Goal: Task Accomplishment & Management: Complete application form

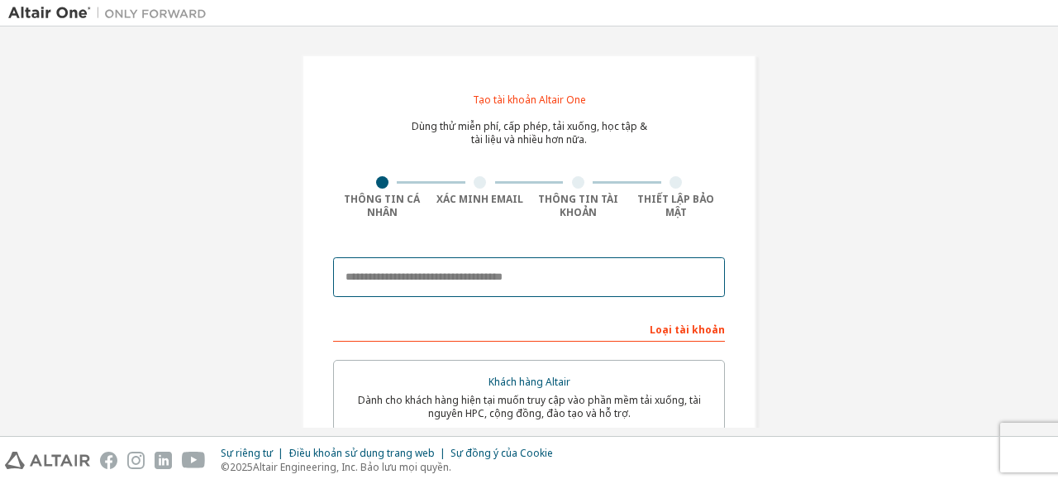
drag, startPoint x: 433, startPoint y: 270, endPoint x: 475, endPoint y: 252, distance: 45.9
click at [433, 270] on input "email" at bounding box center [529, 277] width 392 height 40
click at [420, 270] on input "email" at bounding box center [529, 277] width 392 height 40
type input "**********"
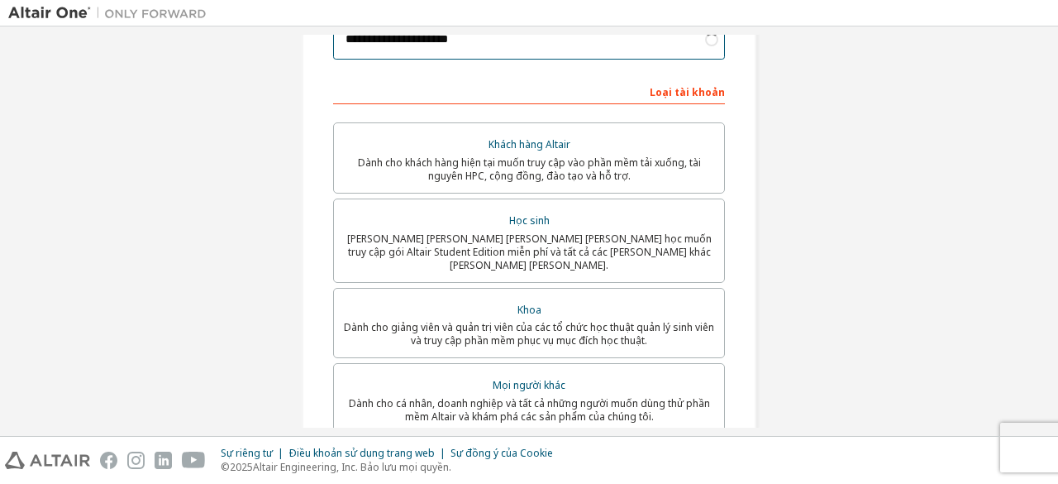
scroll to position [246, 0]
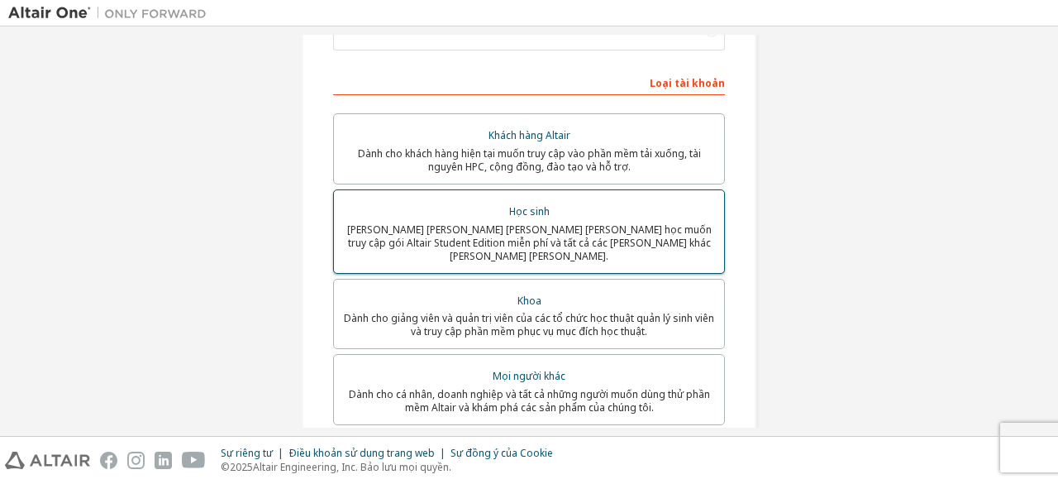
click at [487, 213] on div "Học sinh" at bounding box center [529, 211] width 370 height 23
click at [501, 225] on font "Dành cho sinh viên hiện đang theo học muốn truy cập gói Altair Student Edition …" at bounding box center [529, 242] width 365 height 41
click at [506, 223] on font "Dành cho sinh viên hiện đang theo học muốn truy cập gói Altair Student Edition …" at bounding box center [529, 242] width 365 height 41
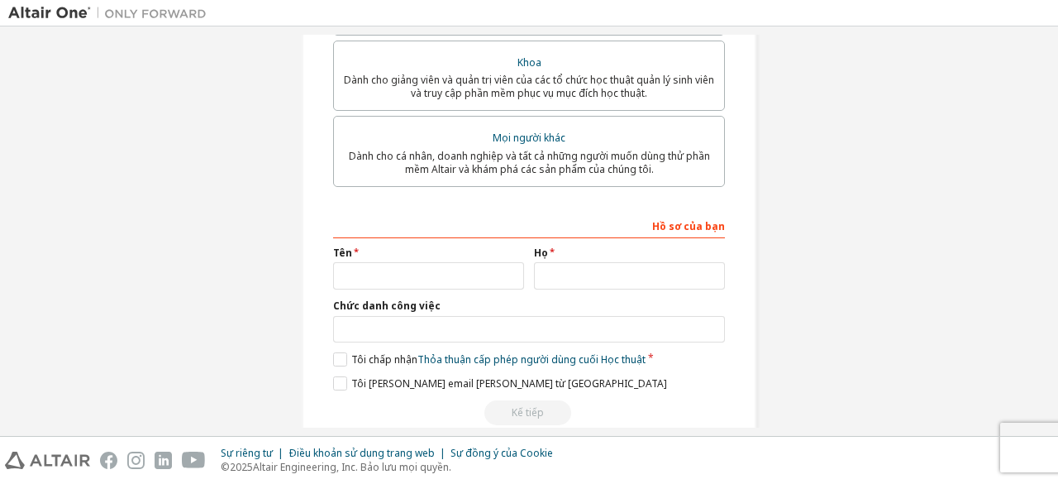
scroll to position [503, 0]
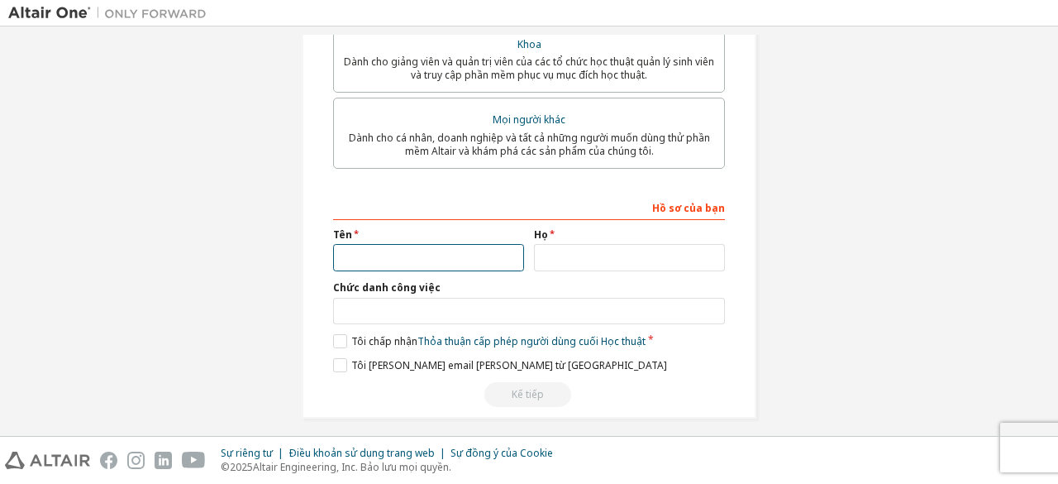
click at [426, 244] on input "text" at bounding box center [428, 257] width 191 height 27
type input "*"
type input "*****"
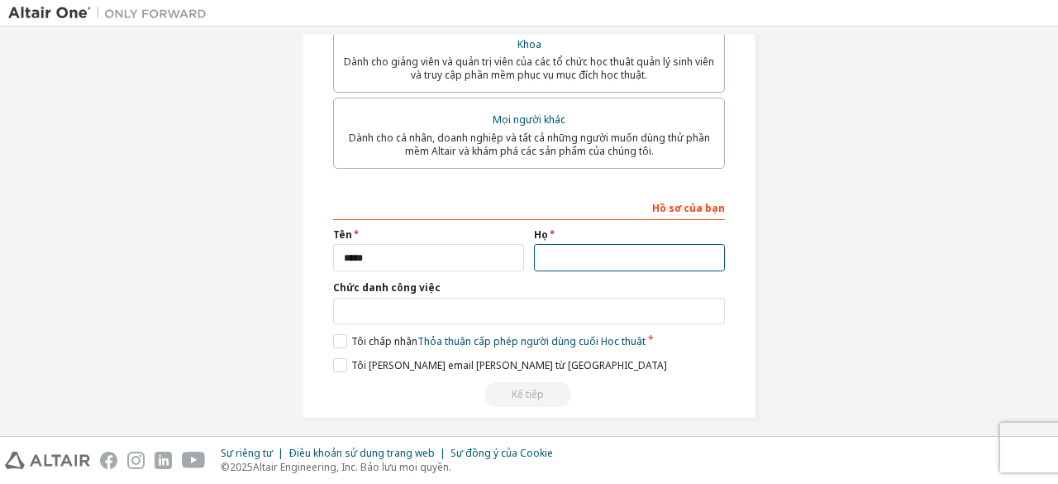
click at [547, 244] on input "text" at bounding box center [629, 257] width 191 height 27
type input "***"
click at [490, 319] on div "Hồ sơ của bạn Tên ***** Họ *** Chức danh công việc Vui lòng cung cấp Tiểu bang/…" at bounding box center [529, 301] width 392 height 214
click at [342, 334] on label "Tôi chấp nhận Thỏa thuận cấp phép người dùng cuối Học thuật" at bounding box center [489, 341] width 313 height 14
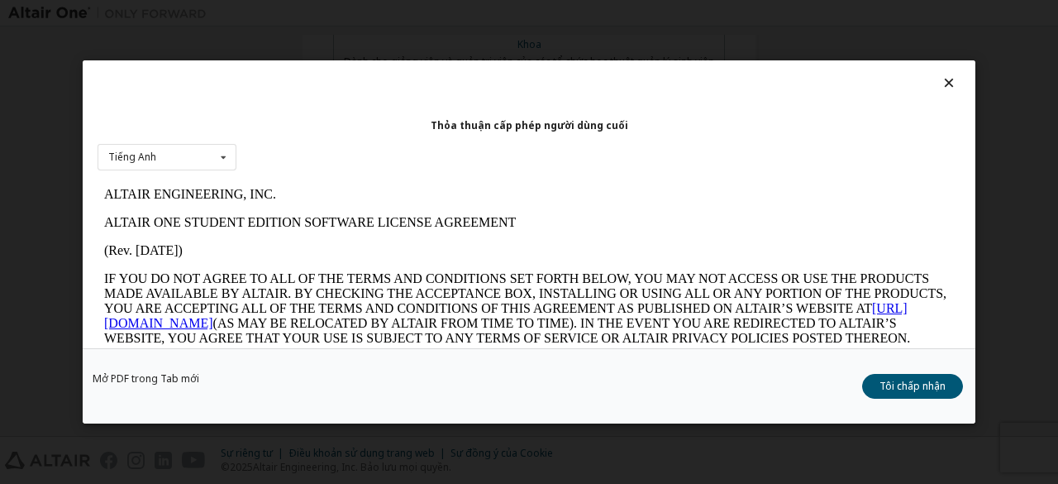
scroll to position [0, 0]
click at [913, 391] on font "Tôi chấp nhận" at bounding box center [913, 386] width 66 height 14
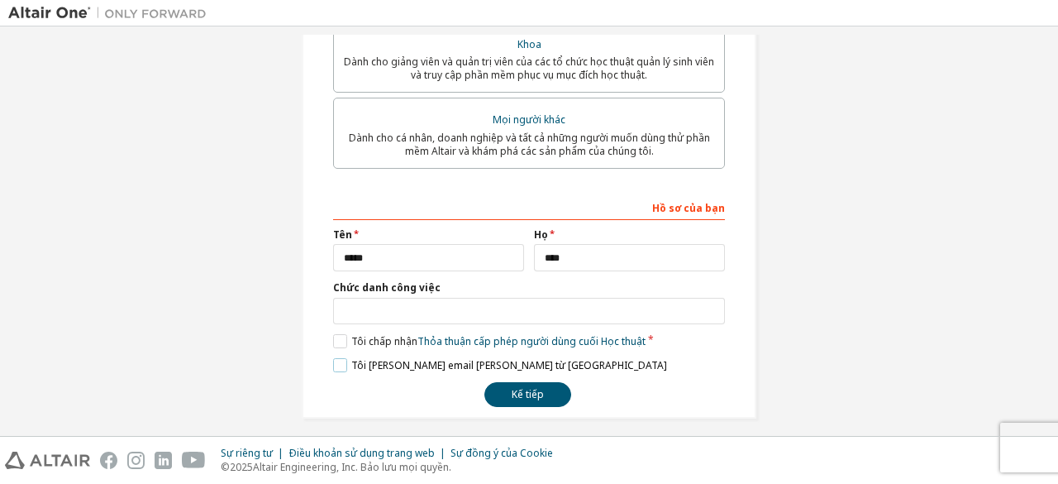
click at [341, 358] on label "Tôi muốn nhận email tiếp thị từ Altair" at bounding box center [500, 365] width 334 height 14
click at [523, 387] on font "Kế tiếp" at bounding box center [528, 394] width 32 height 14
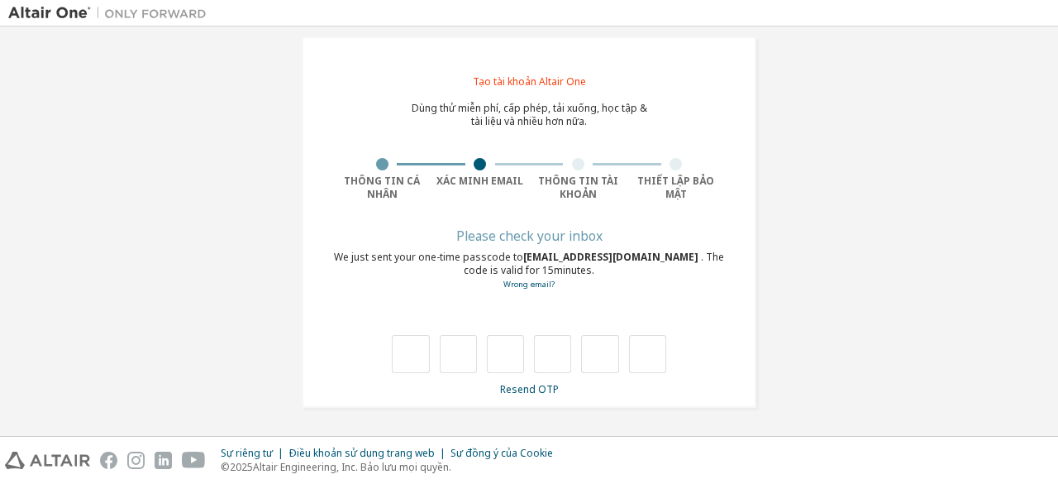
scroll to position [17, 0]
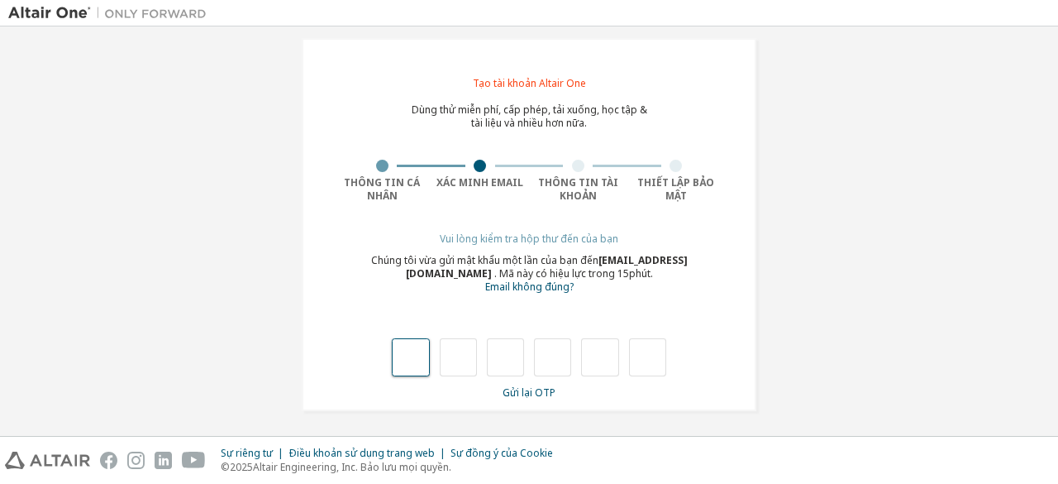
type input "*"
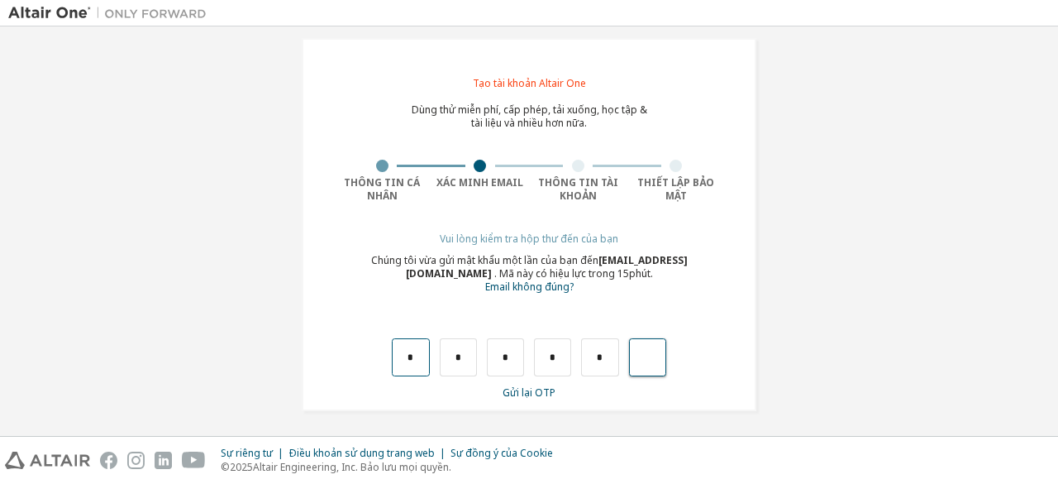
type input "*"
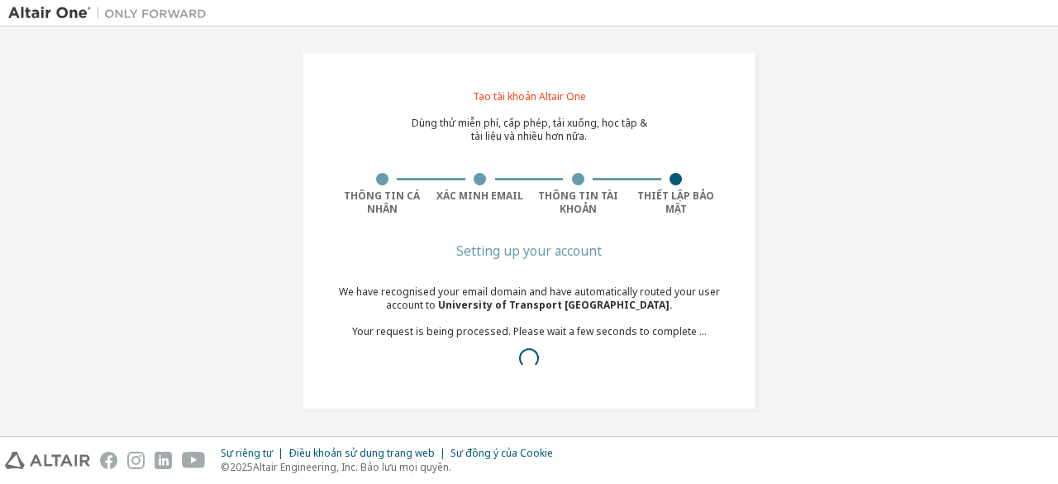
scroll to position [5, 0]
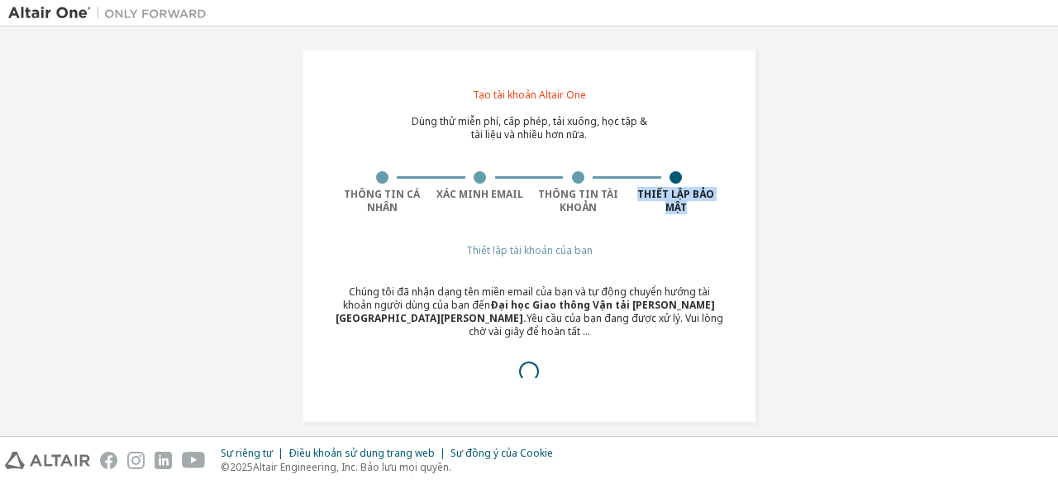
drag, startPoint x: 1037, startPoint y: 166, endPoint x: 1042, endPoint y: 187, distance: 21.3
click at [1042, 187] on div "Tạo tài khoản Altair One Dùng thử miễn phí, cấp phép, tải xuống, học tập & tài …" at bounding box center [529, 231] width 1042 height 393
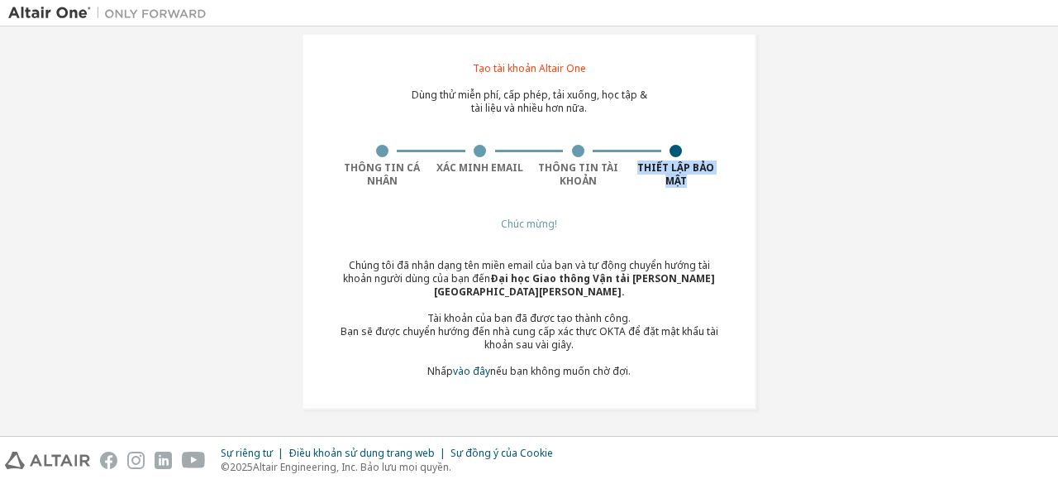
scroll to position [0, 0]
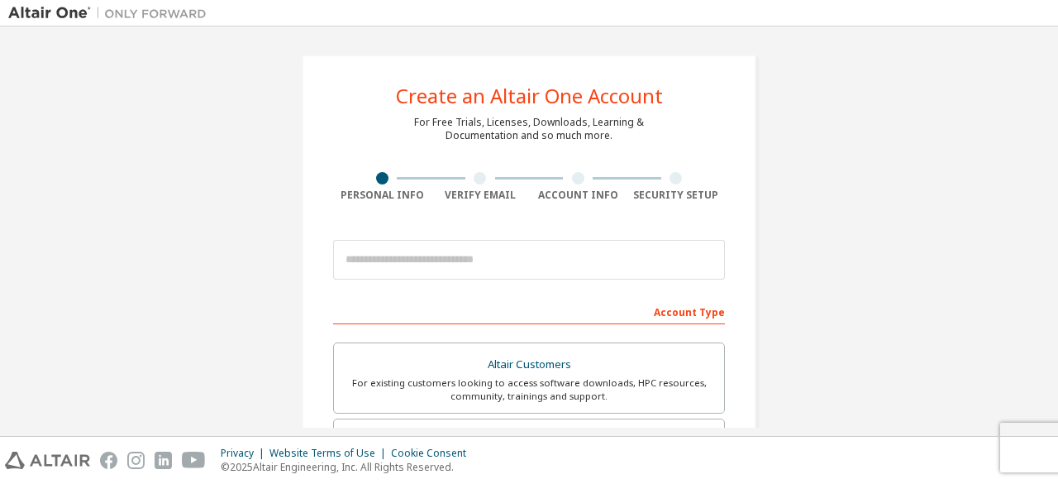
drag, startPoint x: 1055, startPoint y: 138, endPoint x: 1055, endPoint y: 168, distance: 29.8
click at [1055, 168] on div "Create an Altair One Account For Free Trials, Licenses, Downloads, Learning & D…" at bounding box center [529, 230] width 1058 height 409
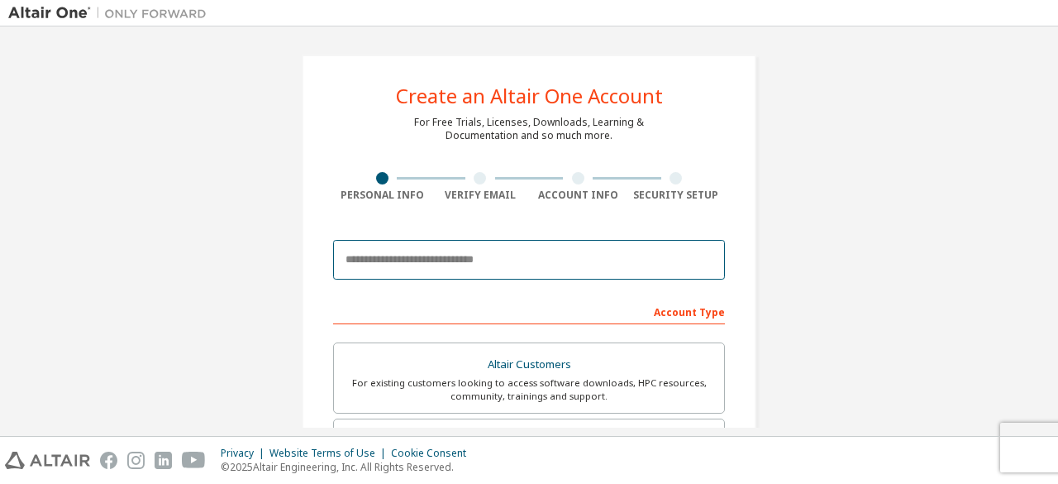
click at [437, 258] on input "email" at bounding box center [529, 260] width 392 height 40
type input "**********"
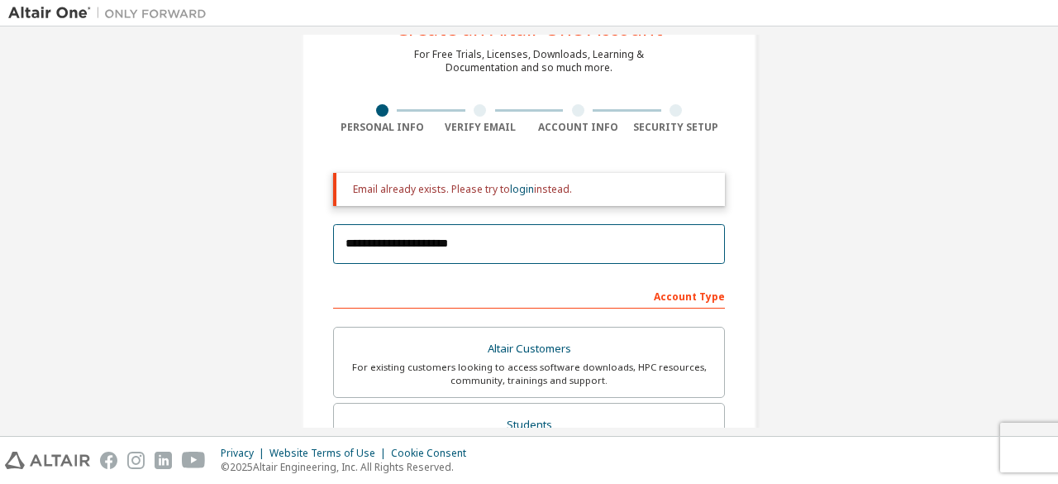
scroll to position [65, 0]
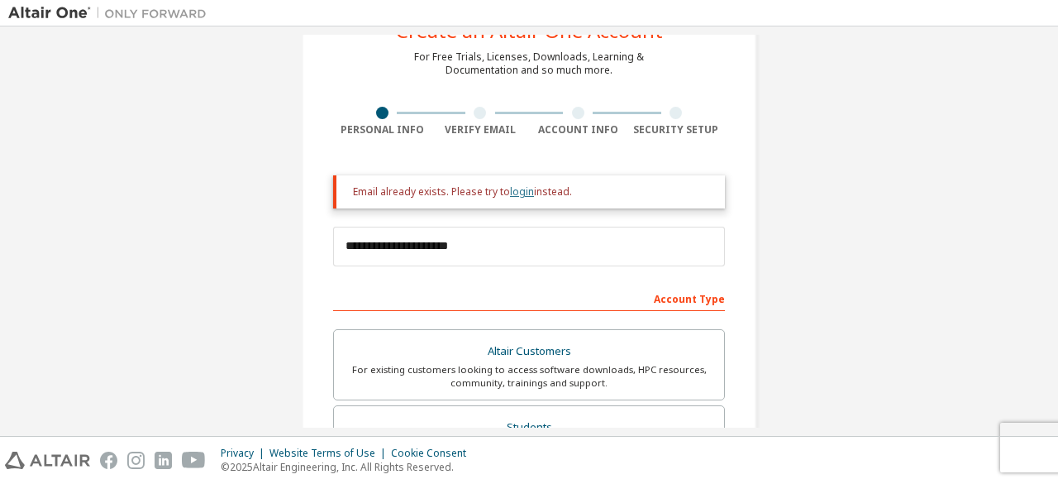
click at [523, 191] on link "login" at bounding box center [522, 191] width 24 height 14
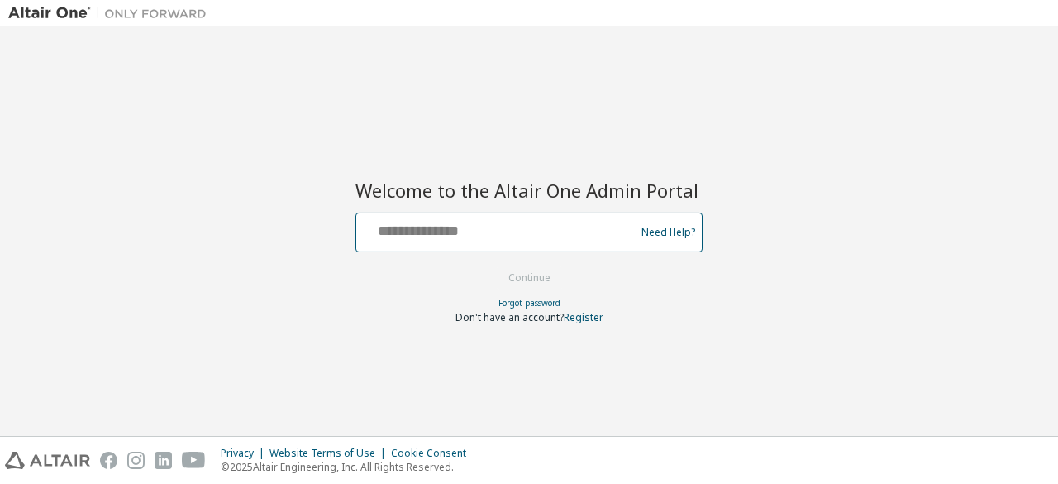
click at [474, 231] on input "text" at bounding box center [498, 229] width 270 height 24
type input "**********"
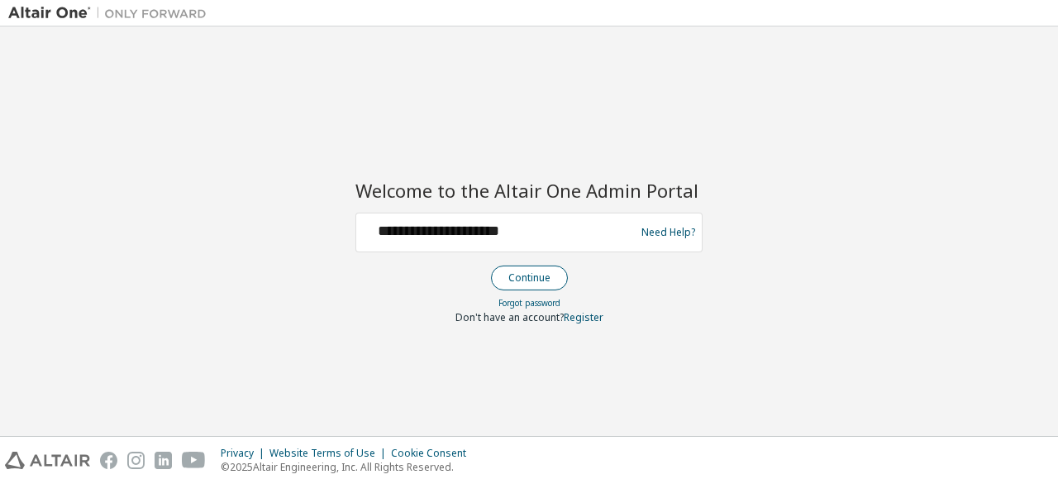
click at [529, 279] on button "Continue" at bounding box center [529, 277] width 77 height 25
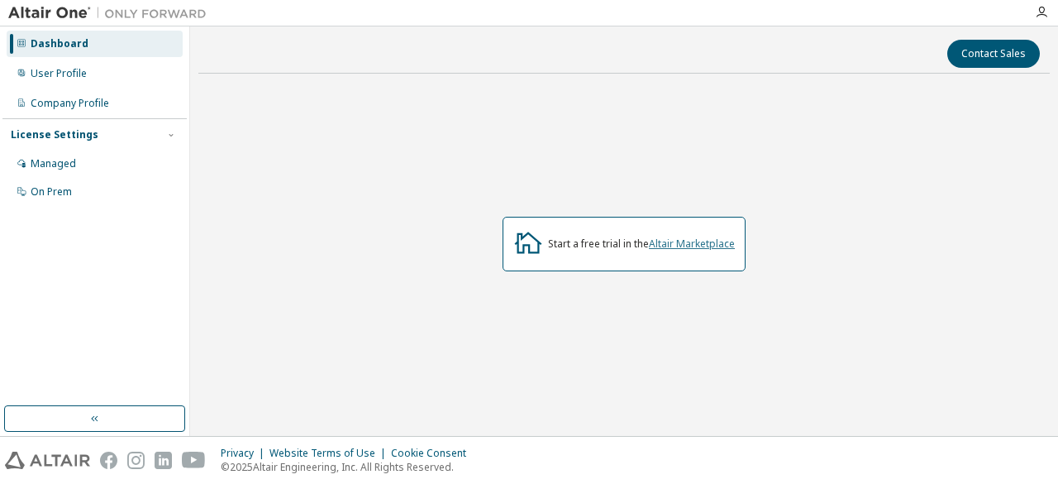
click at [671, 247] on link "Altair Marketplace" at bounding box center [692, 244] width 86 height 14
